Goal: Information Seeking & Learning: Learn about a topic

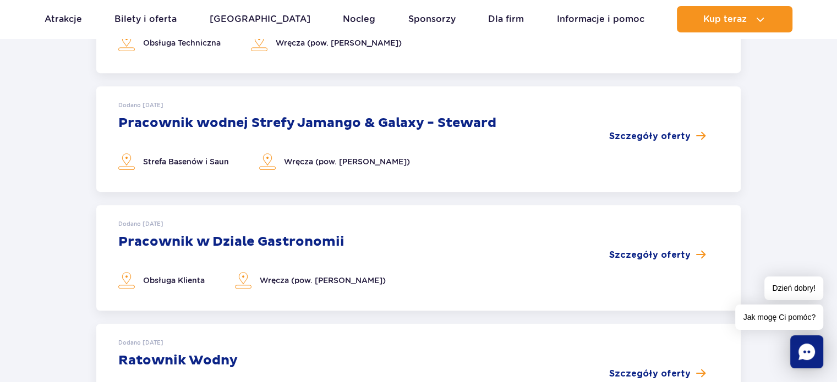
scroll to position [503, 0]
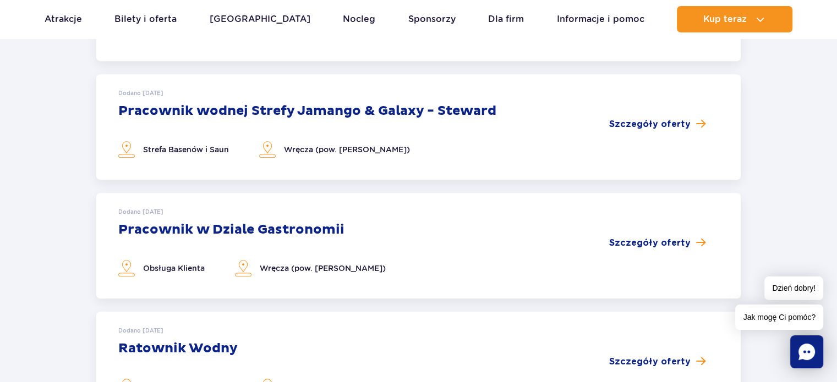
drag, startPoint x: 845, startPoint y: 41, endPoint x: 845, endPoint y: 154, distance: 113.4
click at [837, 154] on html "Przejdź do menu Przejdź do treści Przejdź do stopki Mapa serwisu Dzień dobry! J…" at bounding box center [418, 302] width 837 height 1610
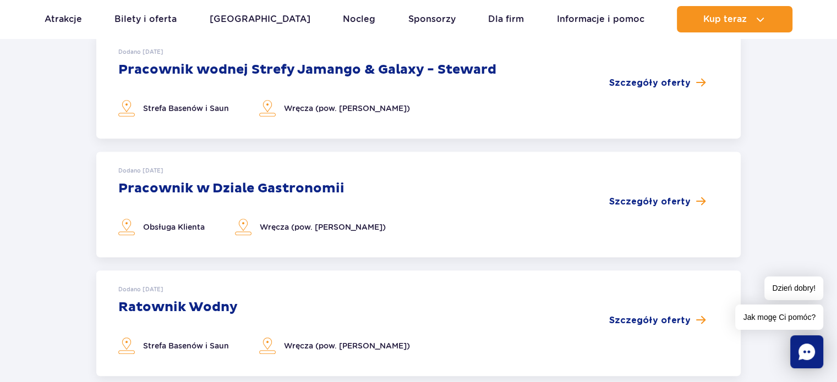
scroll to position [541, 0]
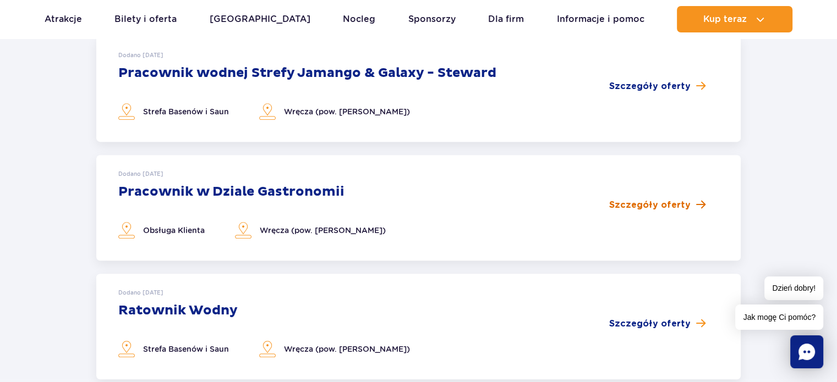
click at [666, 210] on span "Szczegóły oferty" at bounding box center [649, 205] width 81 height 13
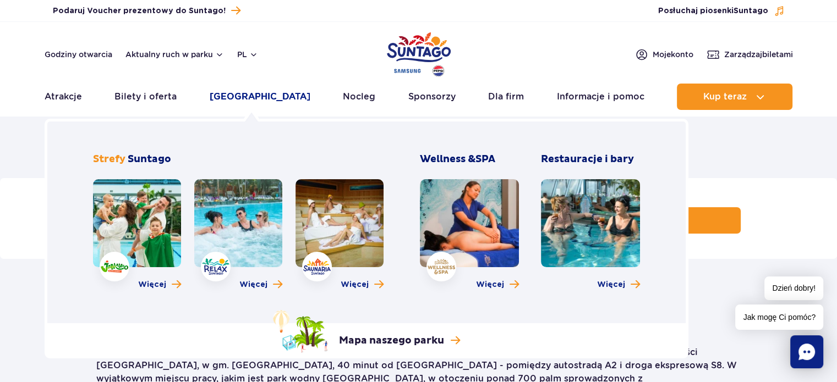
click at [256, 95] on link "[GEOGRAPHIC_DATA]" at bounding box center [260, 97] width 101 height 26
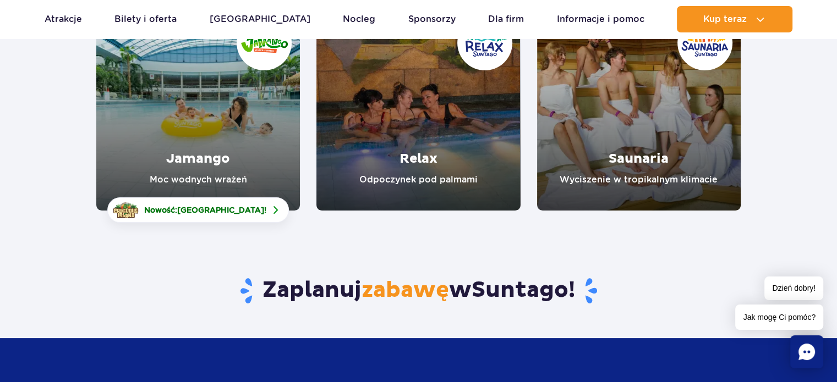
scroll to position [206, 0]
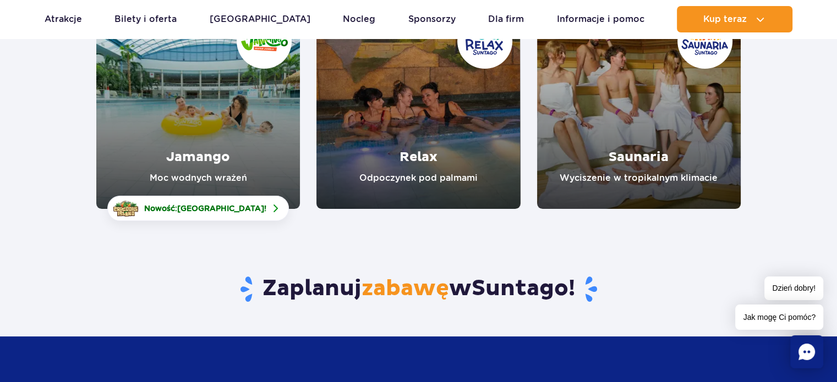
click at [173, 115] on link "Jamango" at bounding box center [198, 108] width 204 height 204
